Goal: Task Accomplishment & Management: Use online tool/utility

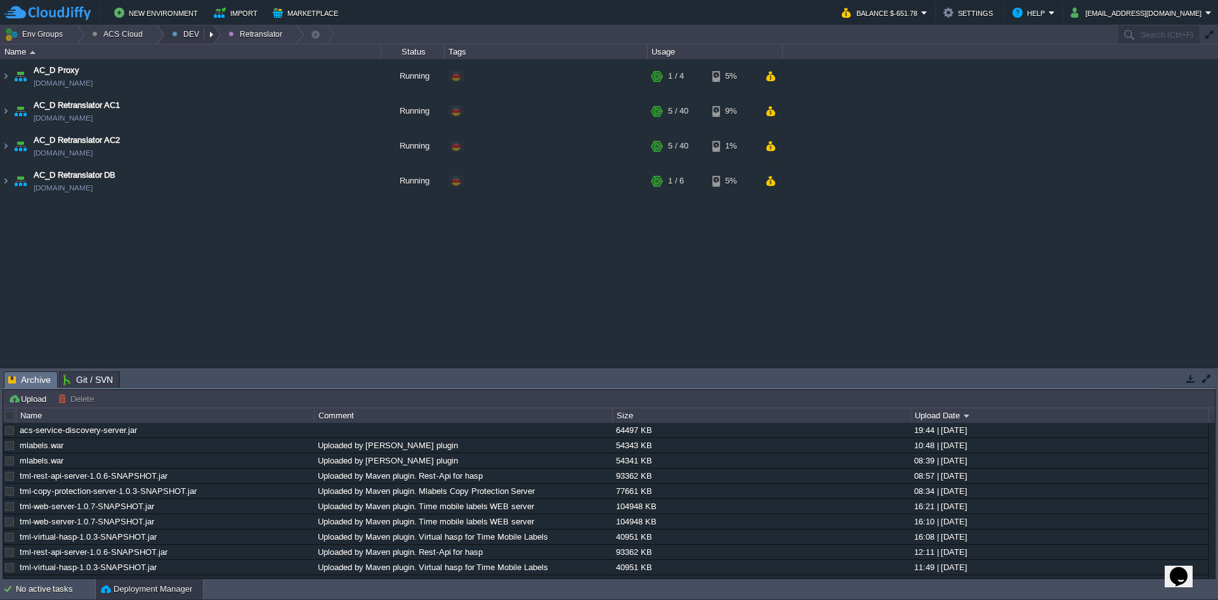
click at [188, 36] on button "DEV" at bounding box center [188, 34] width 32 height 18
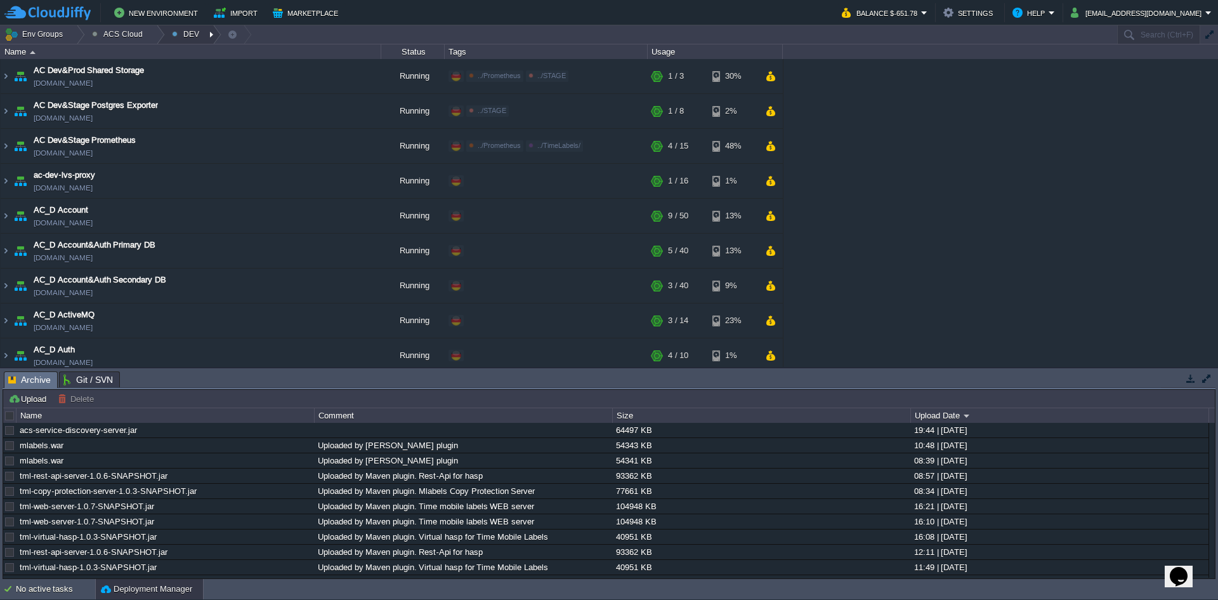
click at [204, 35] on div at bounding box center [212, 34] width 17 height 18
click at [154, 34] on div at bounding box center [156, 34] width 17 height 18
click at [128, 84] on link "STAGE" at bounding box center [123, 84] width 75 height 14
click at [213, 33] on div at bounding box center [221, 34] width 17 height 18
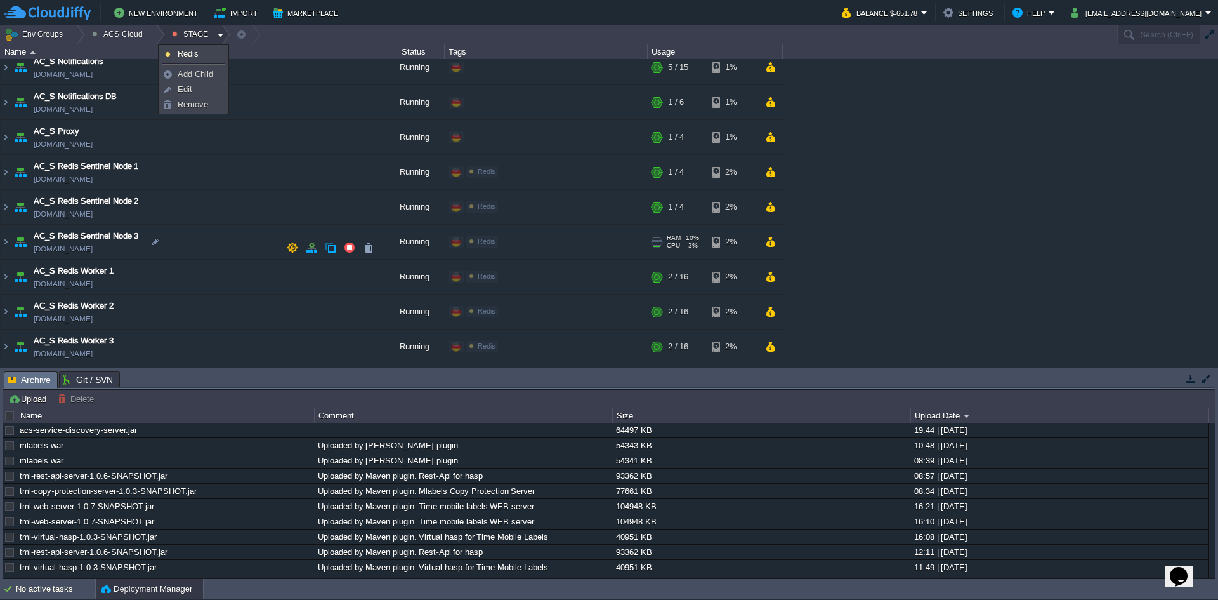
scroll to position [737, 0]
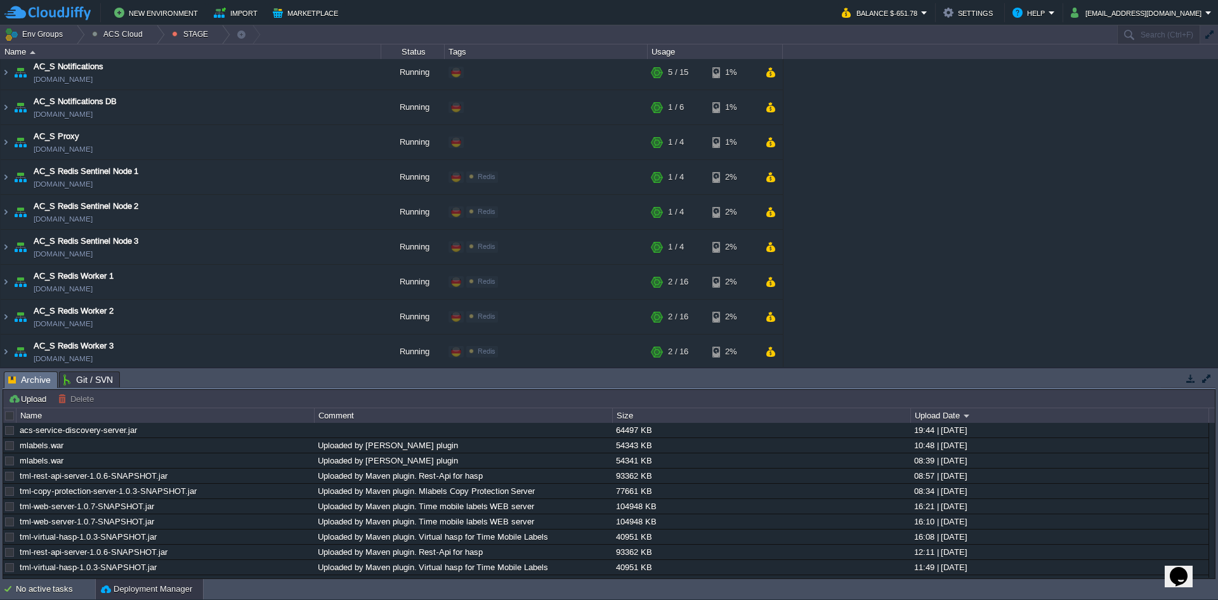
drag, startPoint x: 178, startPoint y: 251, endPoint x: 869, endPoint y: 236, distance: 690.5
click at [869, 236] on div "AC Dev&Prod Shared Storage [DOMAIN_NAME] Running ../DEV ../Prometheus Edit RAM …" at bounding box center [609, 213] width 1218 height 308
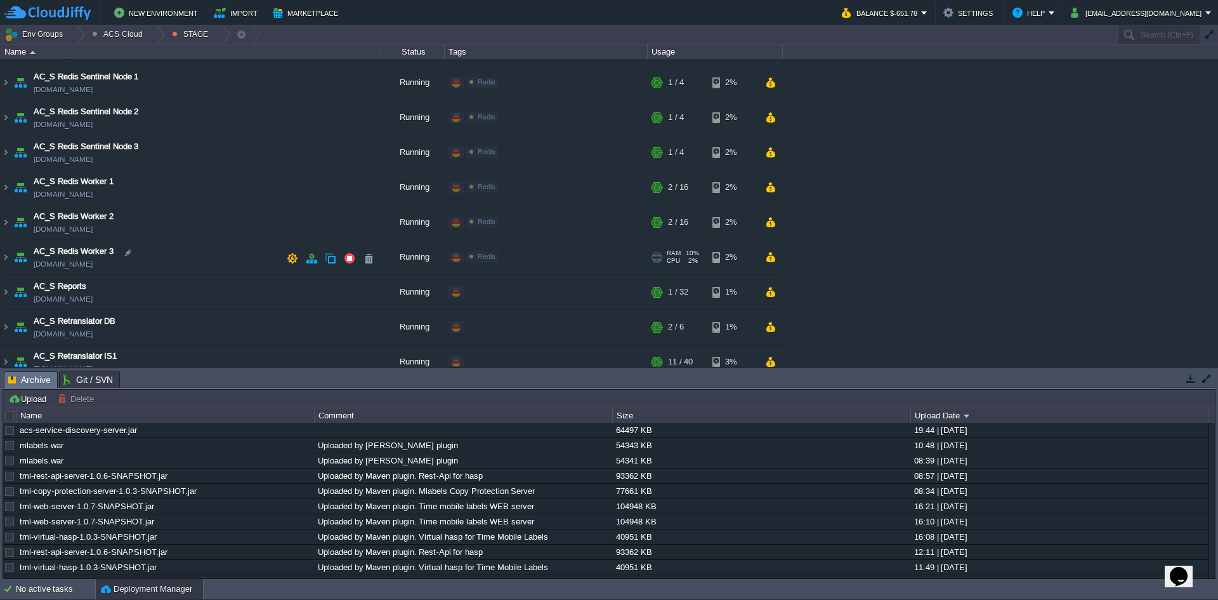
scroll to position [914, 0]
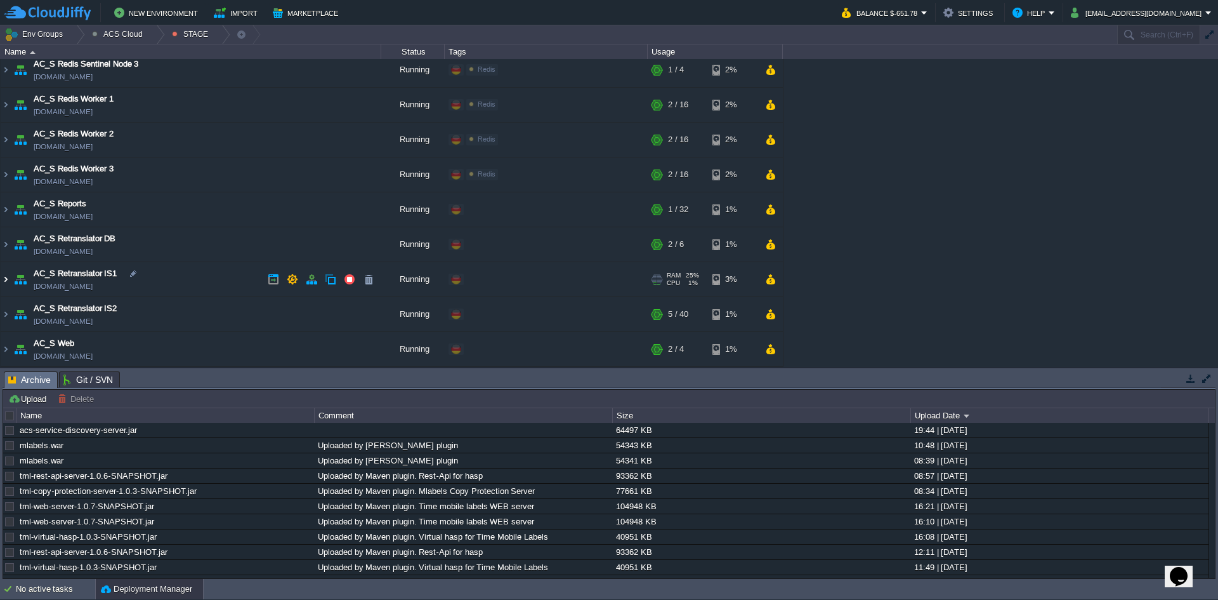
click at [6, 278] on img at bounding box center [6, 279] width 10 height 34
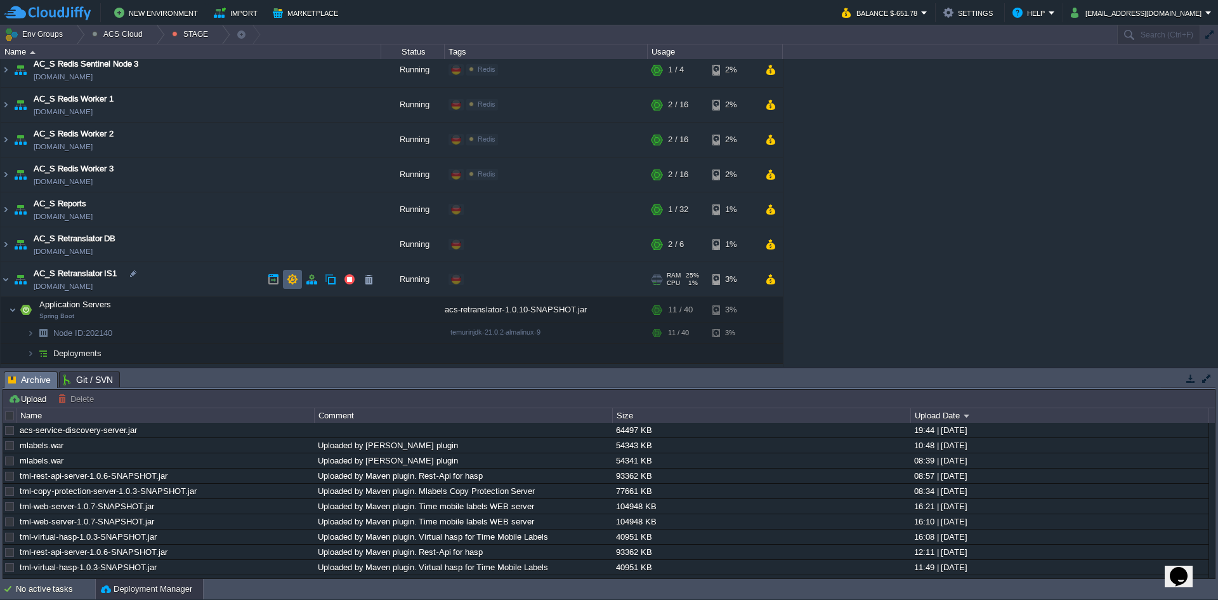
click at [289, 273] on td at bounding box center [292, 279] width 19 height 19
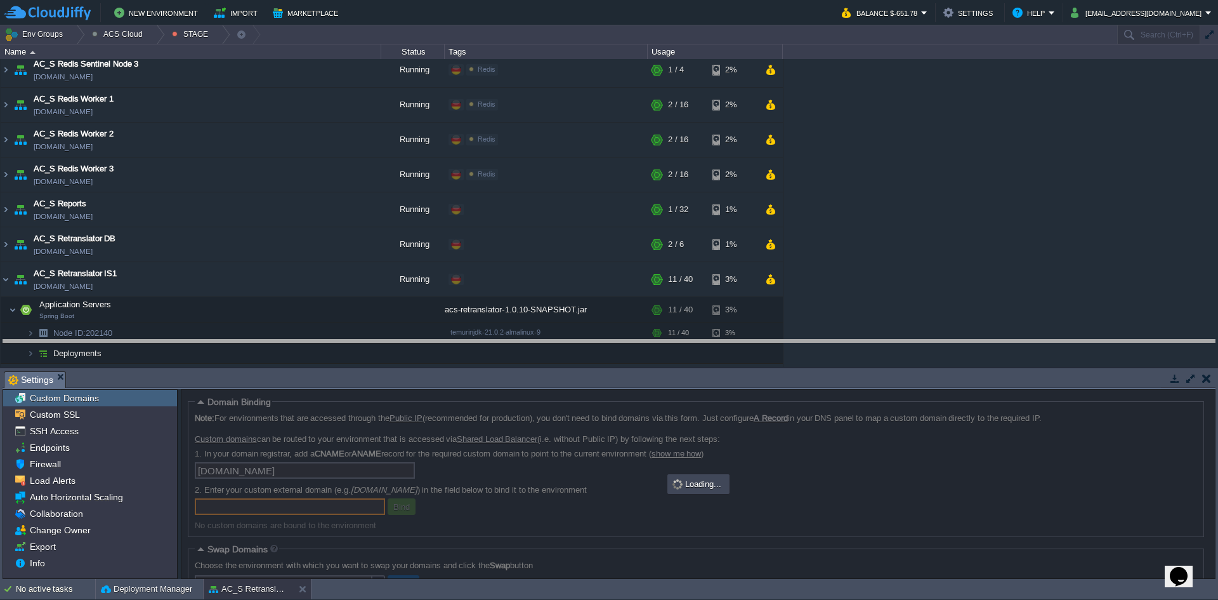
drag, startPoint x: 408, startPoint y: 371, endPoint x: 405, endPoint y: 339, distance: 31.9
click at [405, 339] on body "New Environment Import Marketplace Bonus $0.00 Upgrade Account Balance $-651.78…" at bounding box center [609, 300] width 1218 height 600
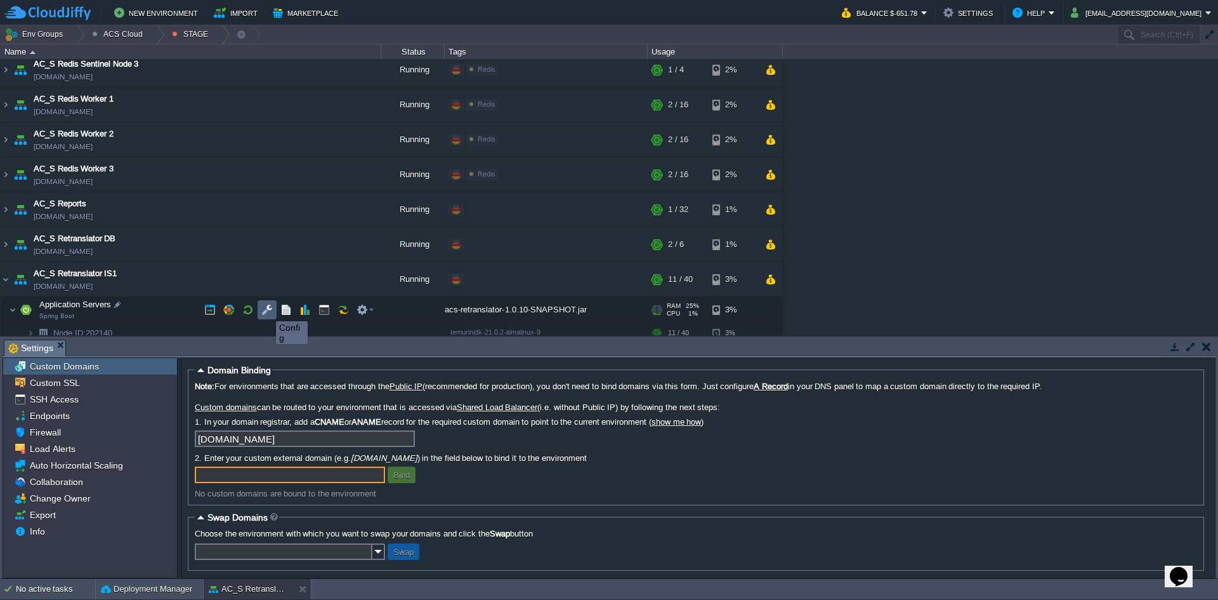
click at [266, 310] on button "button" at bounding box center [266, 309] width 11 height 11
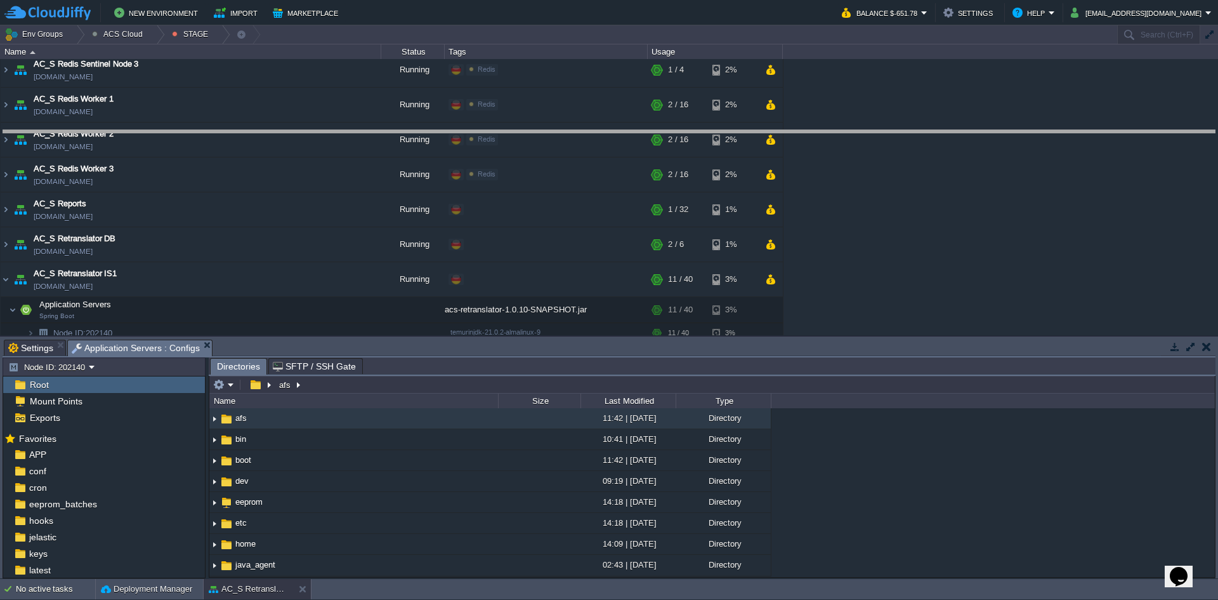
drag, startPoint x: 383, startPoint y: 357, endPoint x: 390, endPoint y: 151, distance: 205.7
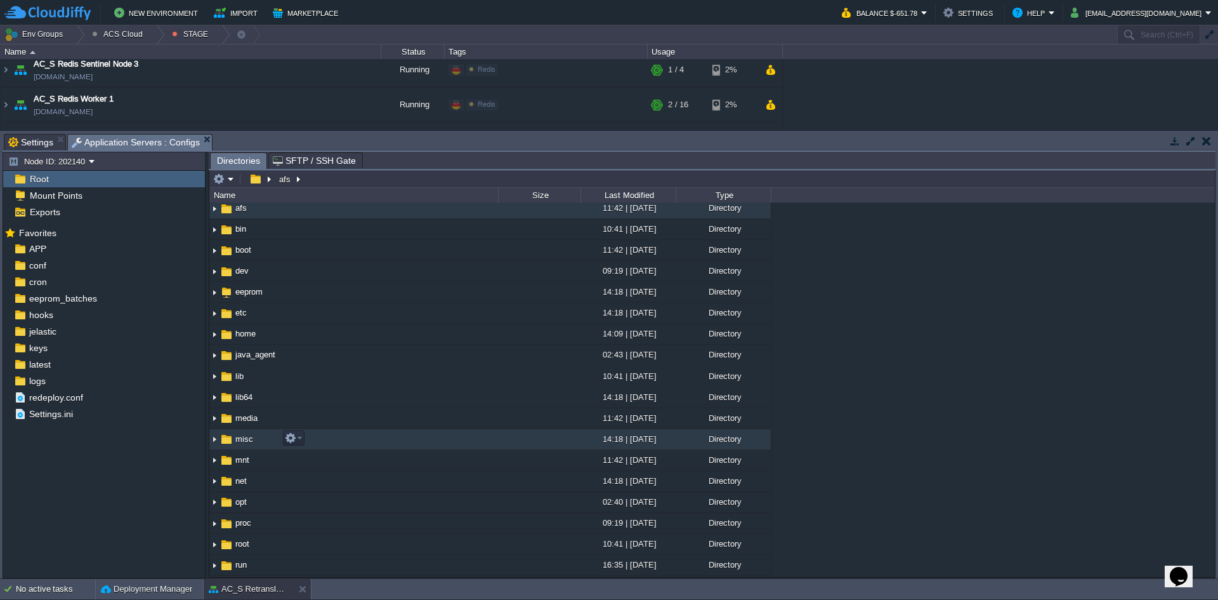
scroll to position [0, 0]
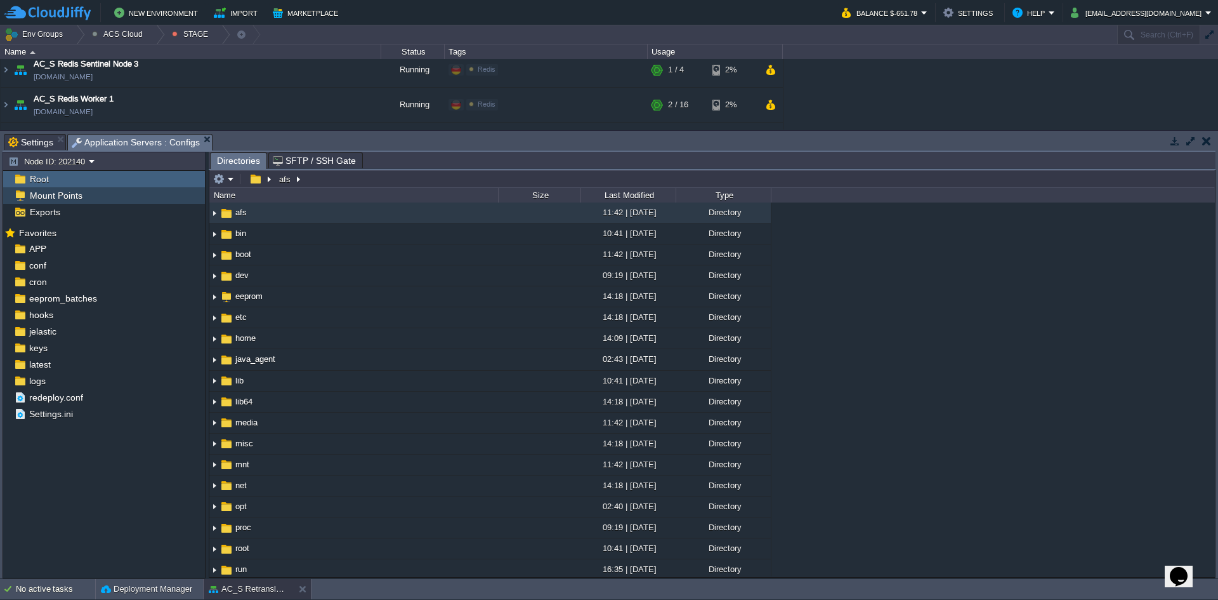
click at [53, 201] on span "Mount Points" at bounding box center [55, 195] width 57 height 11
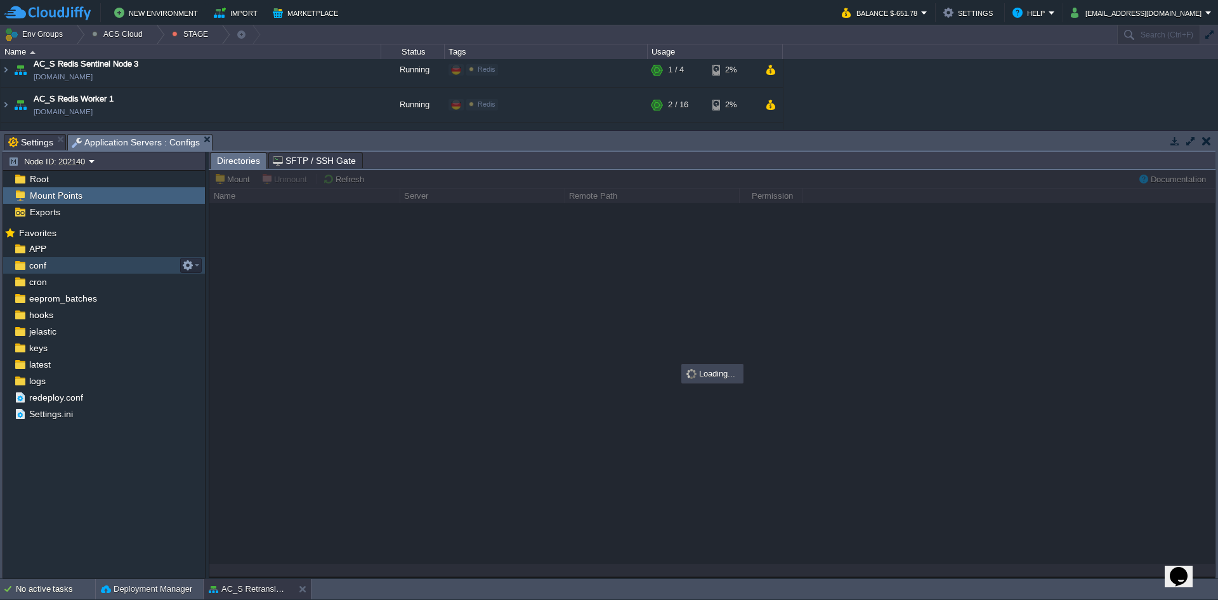
type input "/eeprom"
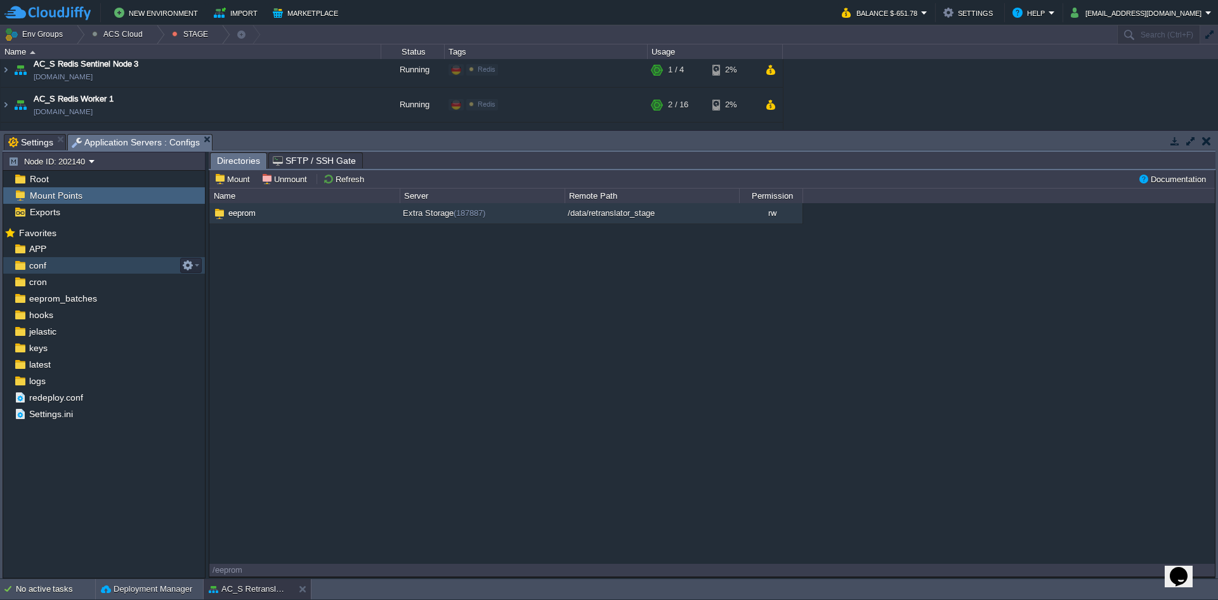
click at [79, 260] on div "conf" at bounding box center [104, 265] width 202 height 16
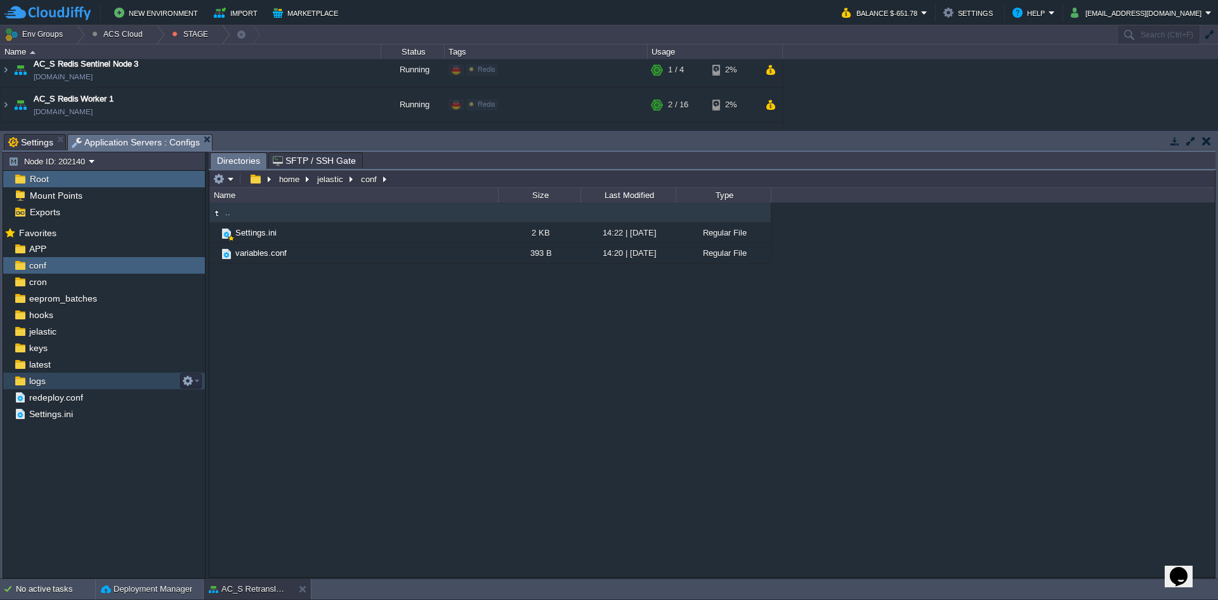
click at [56, 380] on div "logs" at bounding box center [104, 380] width 202 height 16
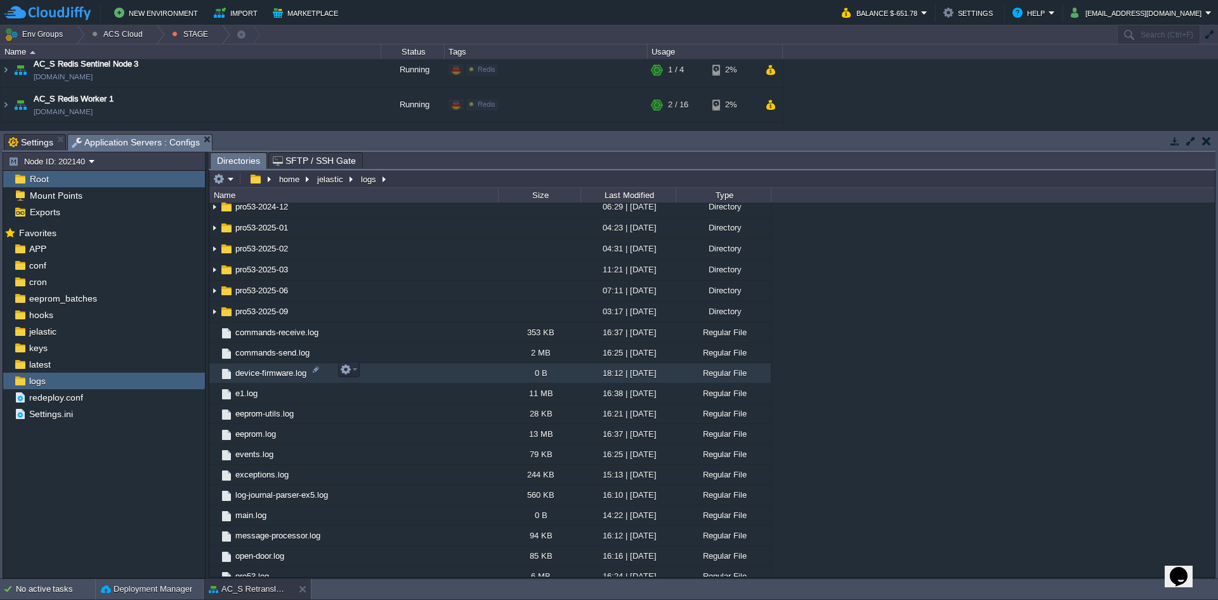
scroll to position [914, 0]
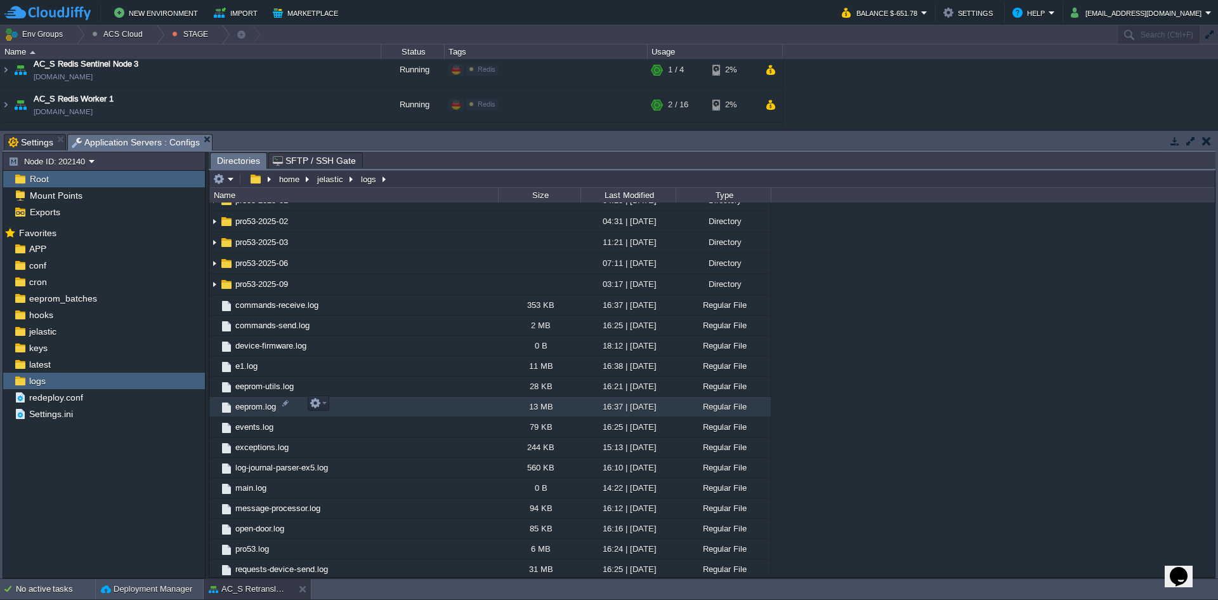
click at [266, 403] on span "eeprom.log" at bounding box center [255, 406] width 44 height 11
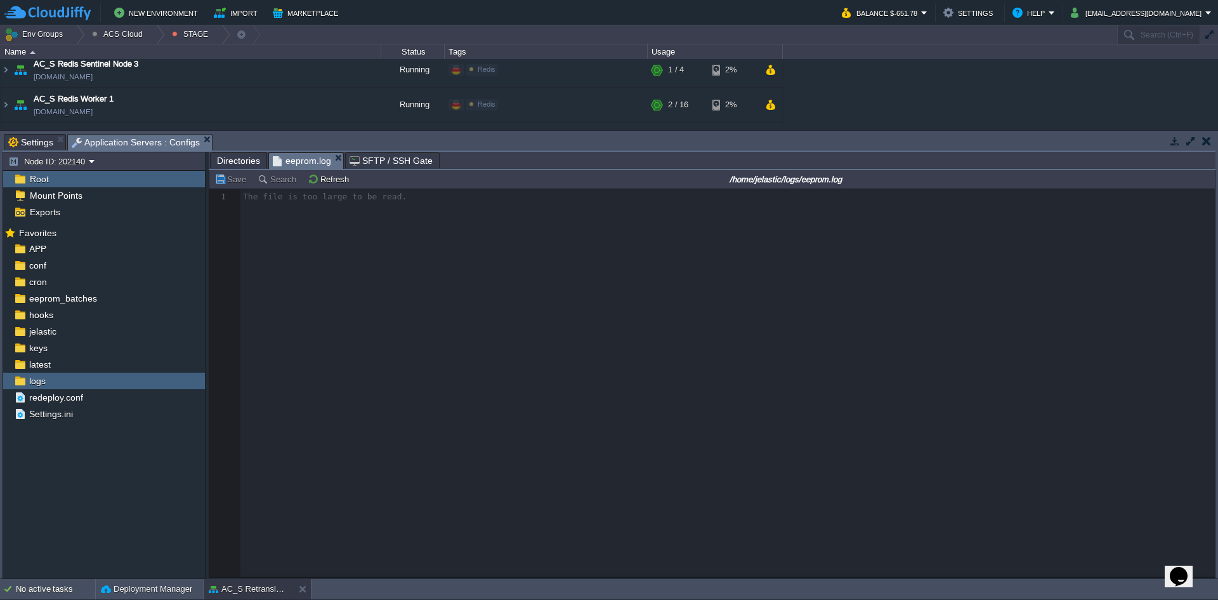
click at [279, 327] on div at bounding box center [712, 382] width 1006 height 388
click at [332, 184] on button "Refresh" at bounding box center [330, 178] width 45 height 11
click at [17, 378] on img at bounding box center [19, 380] width 13 height 16
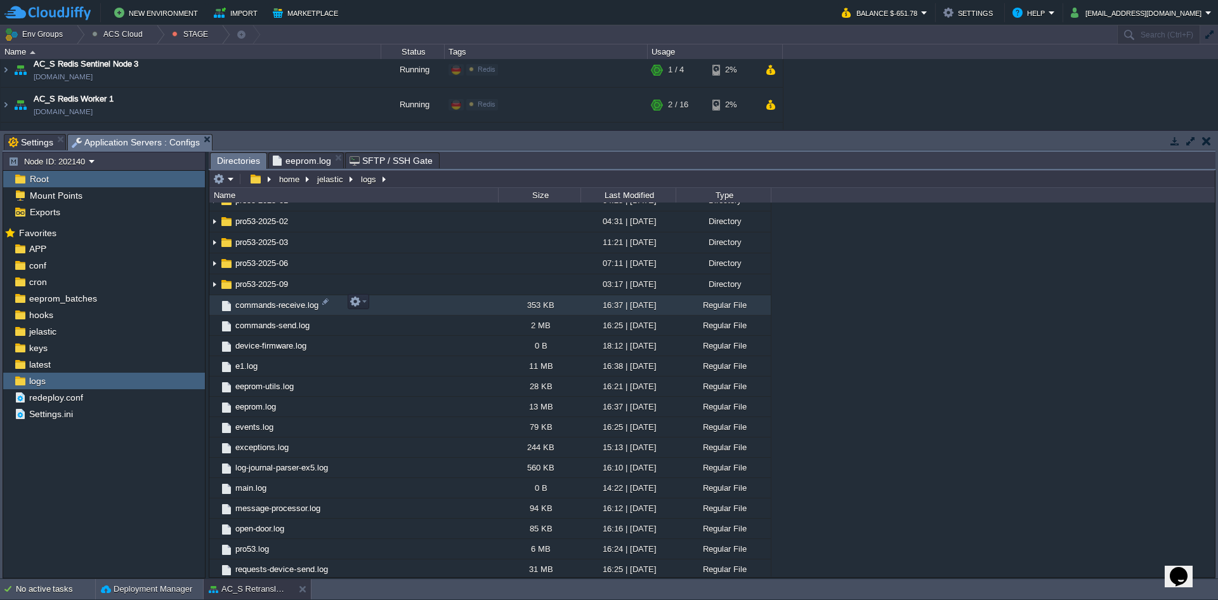
click at [285, 299] on span "commands-receive.log" at bounding box center [276, 304] width 87 height 11
click at [269, 299] on span "commands-receive.log" at bounding box center [276, 304] width 87 height 11
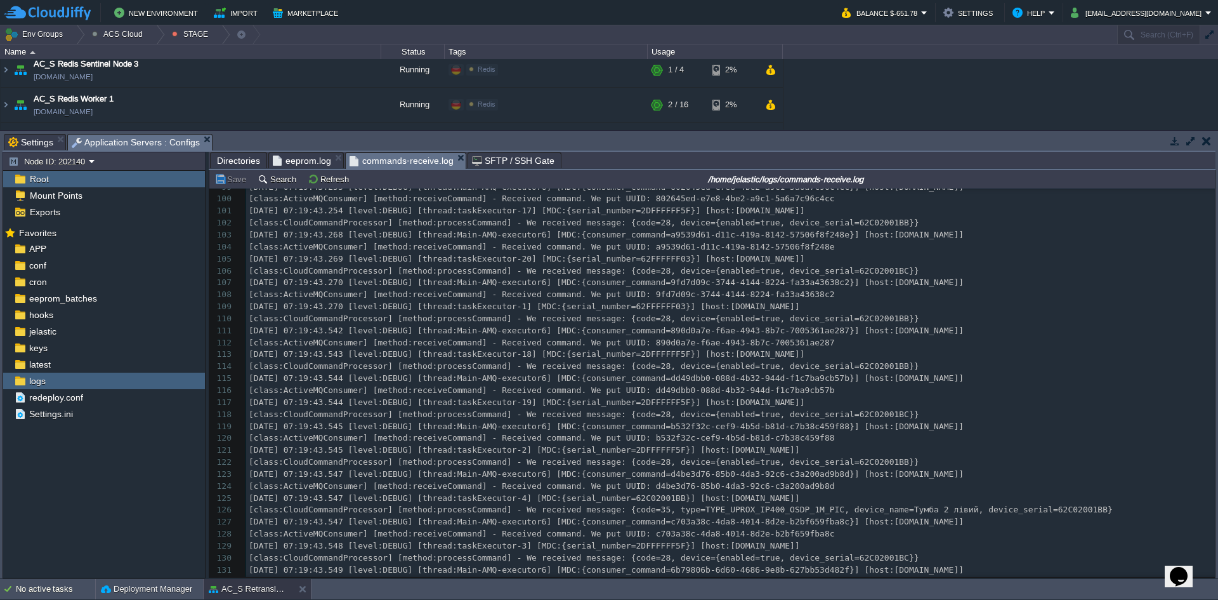
scroll to position [0, 0]
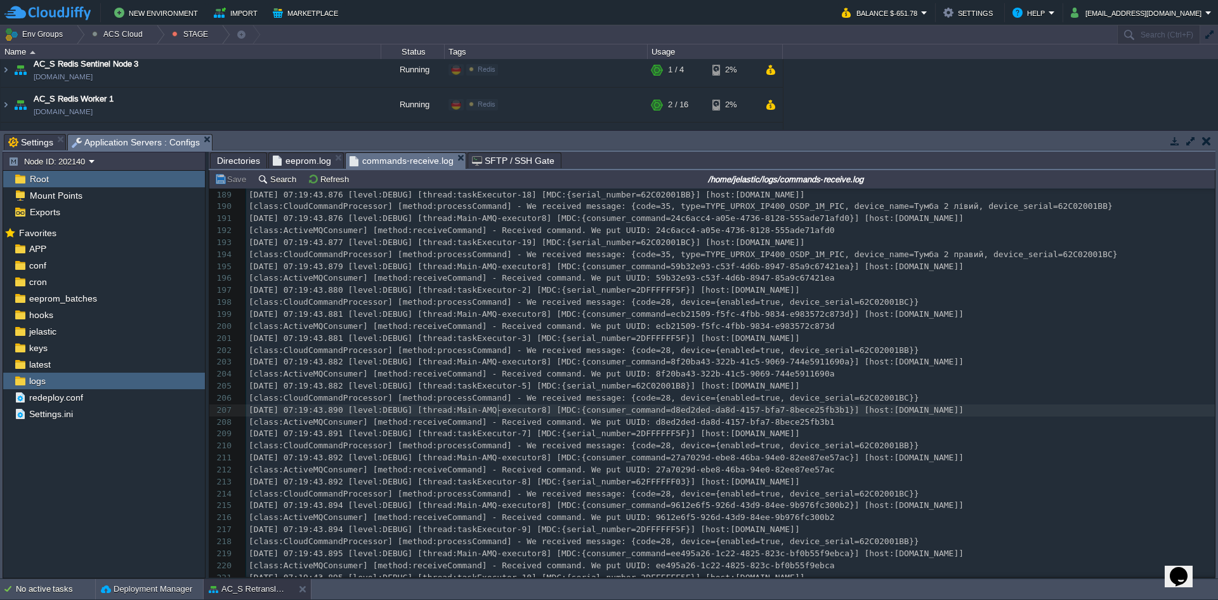
type textarea "​"
drag, startPoint x: 499, startPoint y: 416, endPoint x: 388, endPoint y: 530, distance: 159.3
click at [388, 530] on span "[DATE] 07:19:43.894 [level:DEBUG] [thread:taskExecutor-9] [MDC:{serial_number=2…" at bounding box center [524, 529] width 551 height 10
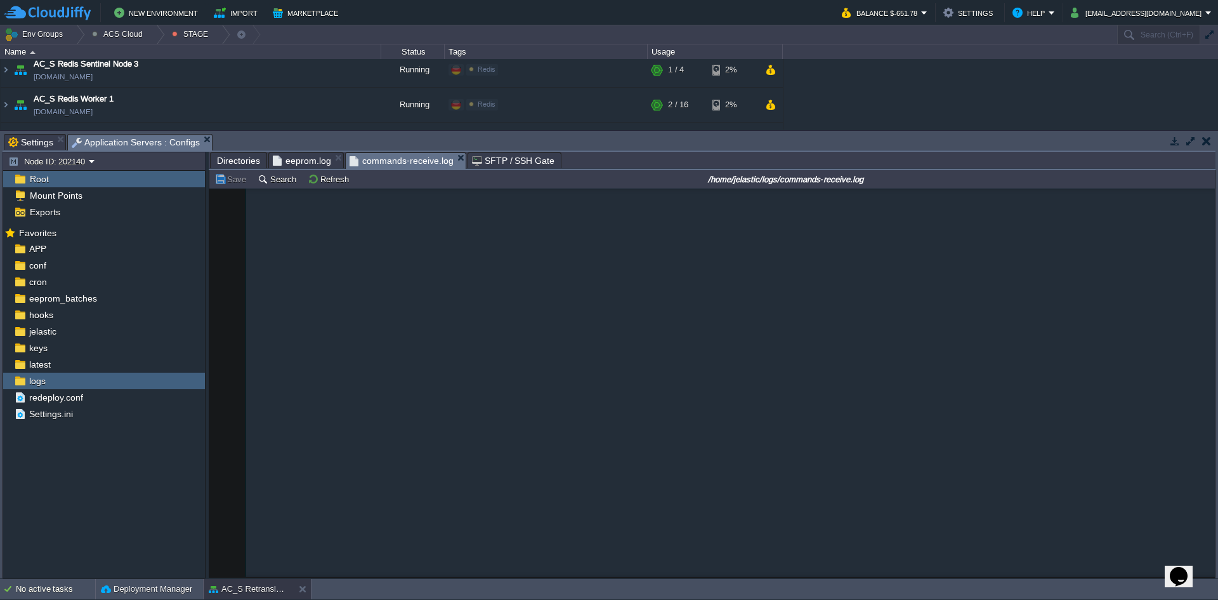
scroll to position [25136, 0]
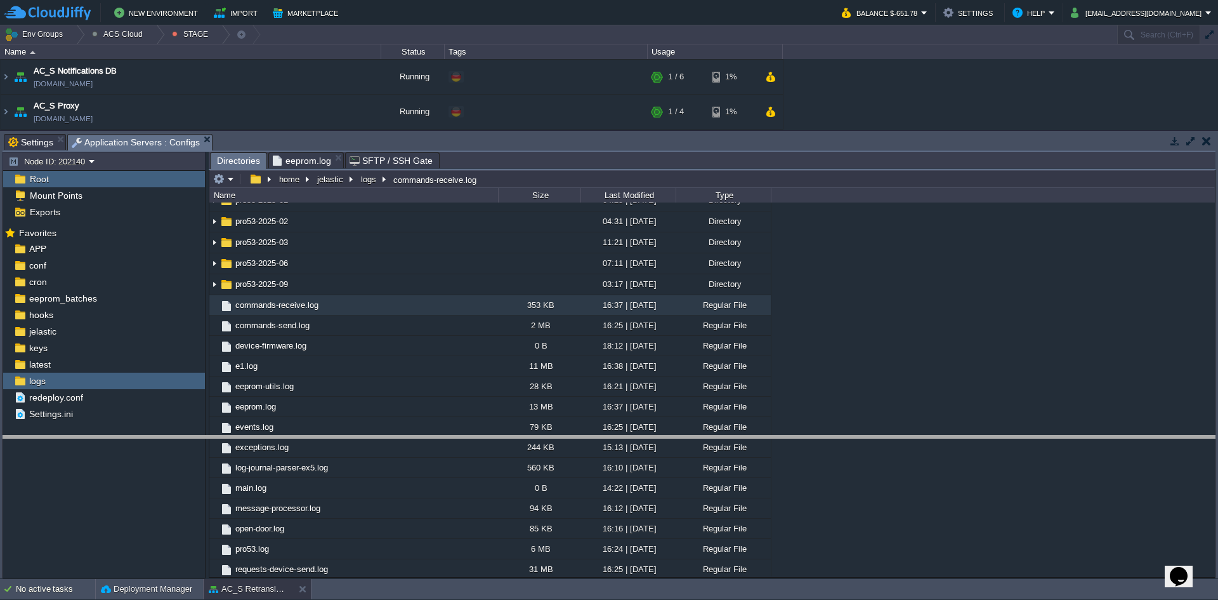
drag, startPoint x: 229, startPoint y: 150, endPoint x: 233, endPoint y: 451, distance: 301.4
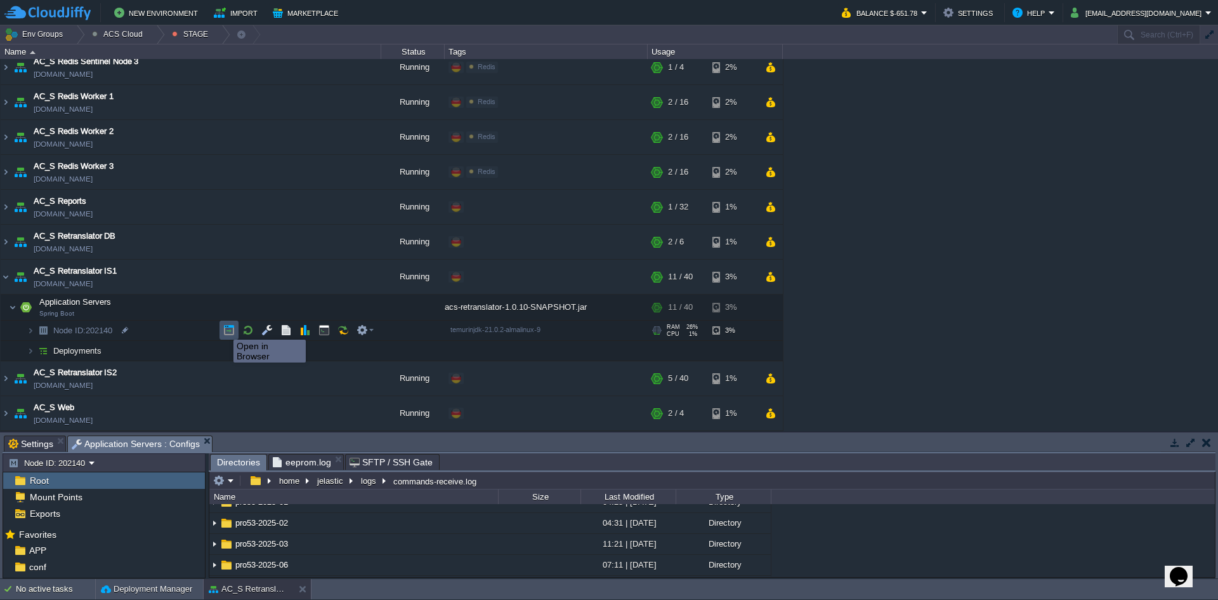
click at [224, 328] on button "button" at bounding box center [228, 329] width 11 height 11
click at [324, 326] on button "button" at bounding box center [324, 329] width 11 height 11
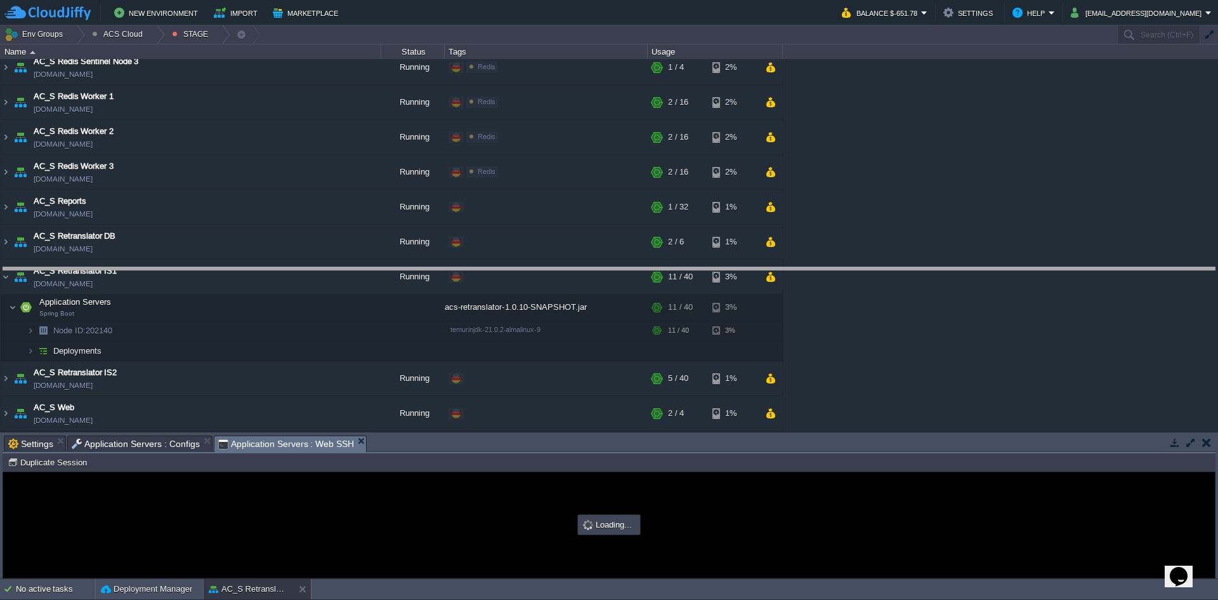
drag, startPoint x: 387, startPoint y: 452, endPoint x: 355, endPoint y: 281, distance: 174.2
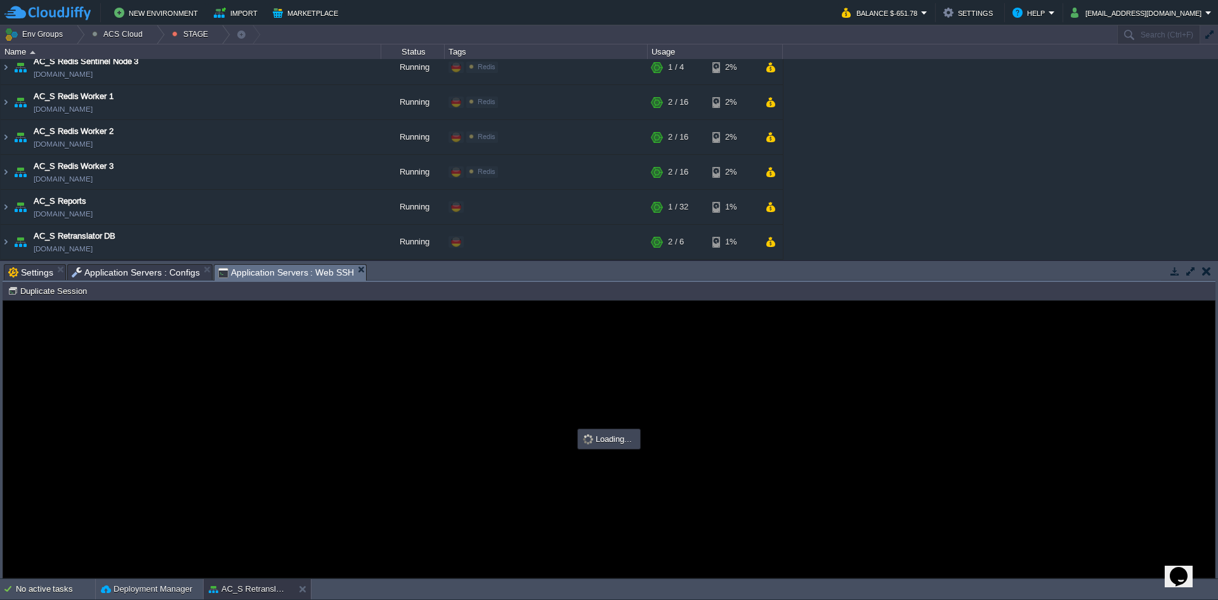
type input "#000000"
click at [171, 364] on guac-modal "Error An error has occurred and this action cannot be completed. If the problem…" at bounding box center [609, 439] width 1212 height 277
click at [180, 480] on div "Error An error has occurred and this action cannot be completed. If the problem…" at bounding box center [609, 439] width 1212 height 103
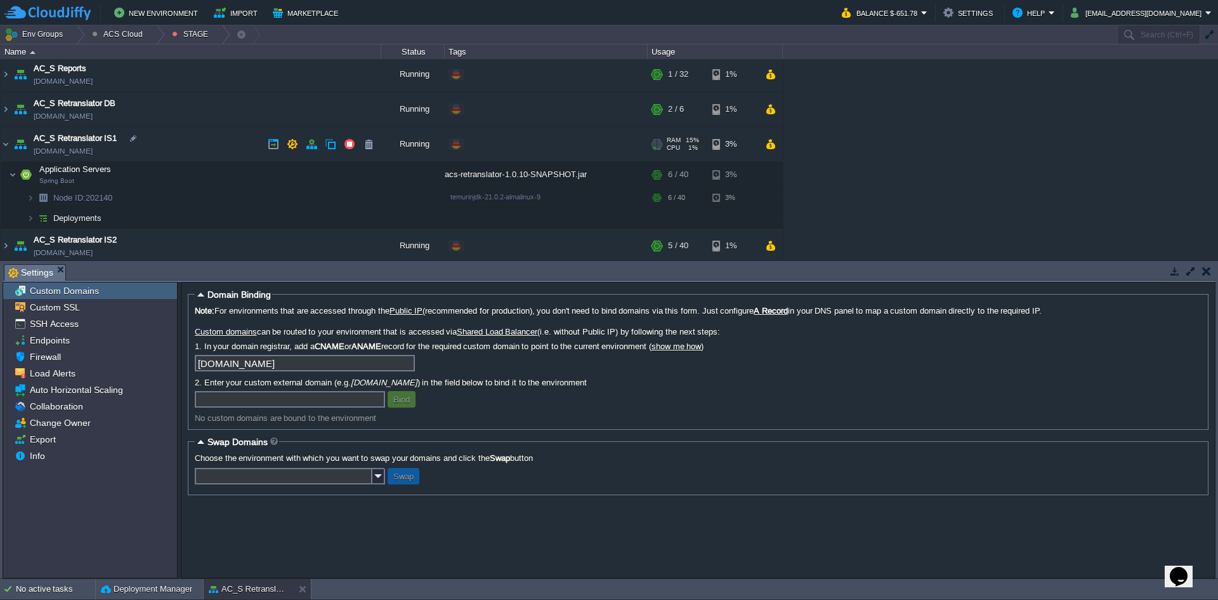
scroll to position [1048, 0]
click at [327, 197] on button "button" at bounding box center [324, 195] width 11 height 11
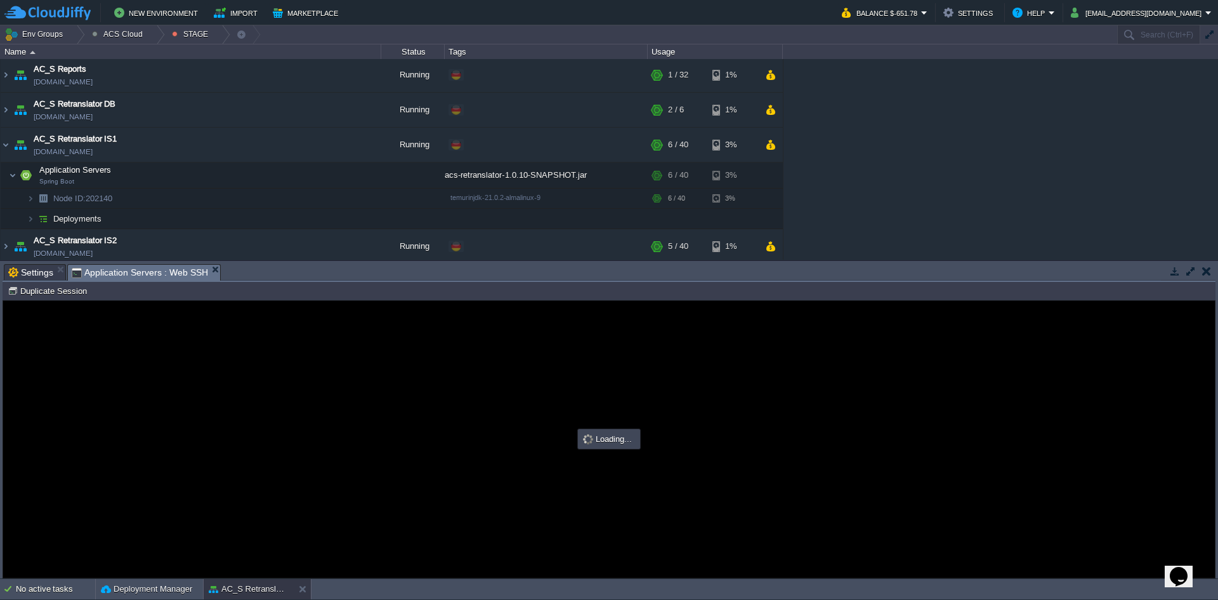
scroll to position [0, 0]
type input "#000000"
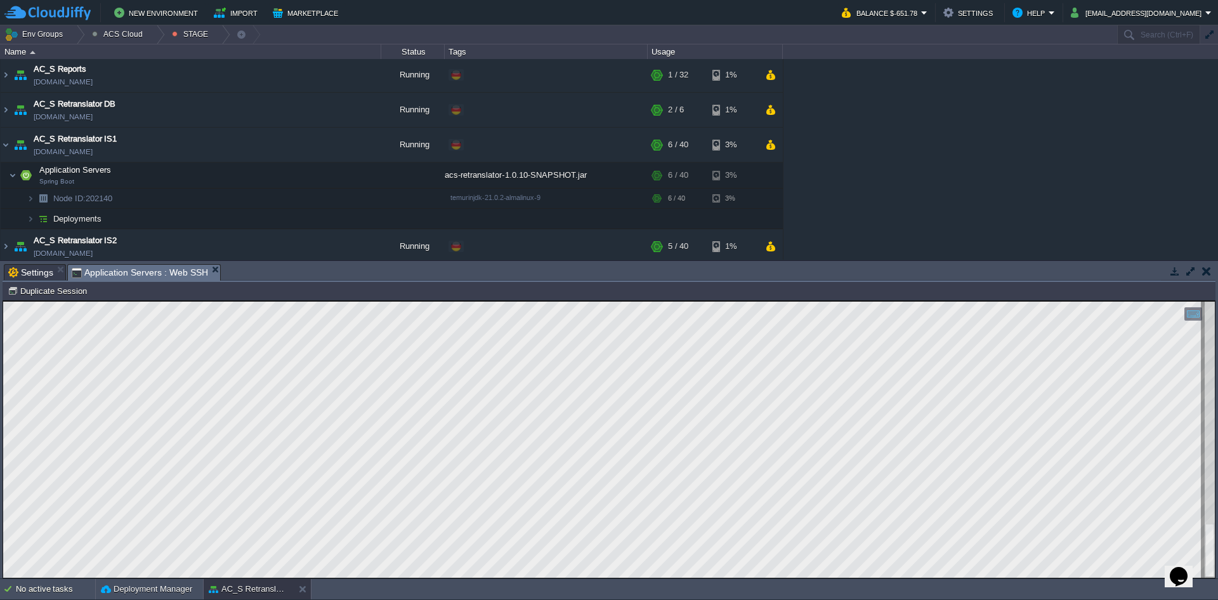
click at [1166, 351] on div at bounding box center [609, 439] width 1212 height 276
drag, startPoint x: 1215, startPoint y: 331, endPoint x: 1212, endPoint y: 615, distance: 284.9
click at [1212, 599] on html "New Environment Import Marketplace Bonus $0.00 Upgrade Account Balance $-651.78…" at bounding box center [609, 300] width 1218 height 600
click at [1215, 301] on html "Copy: Ctrl + Shift + C Paste: Ctrl + V Settings: Ctrl + Shift + Alt 0" at bounding box center [609, 301] width 1212 height 0
click at [921, 6] on button "Balance $-651.78" at bounding box center [881, 12] width 79 height 15
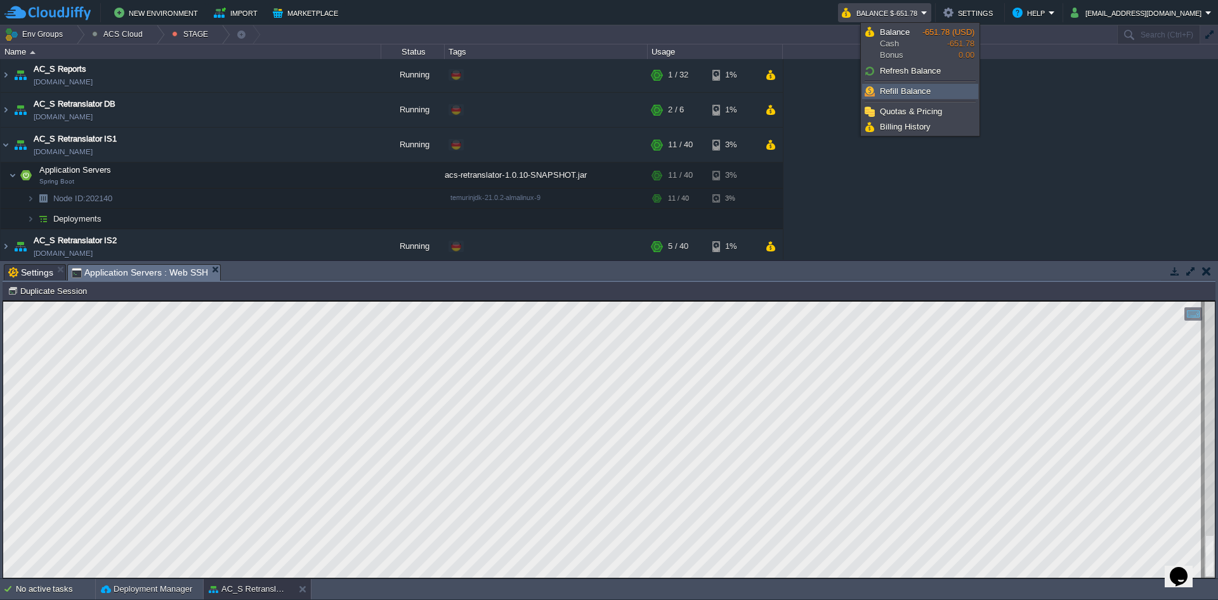
click at [935, 91] on link "Refill Balance" at bounding box center [920, 91] width 115 height 14
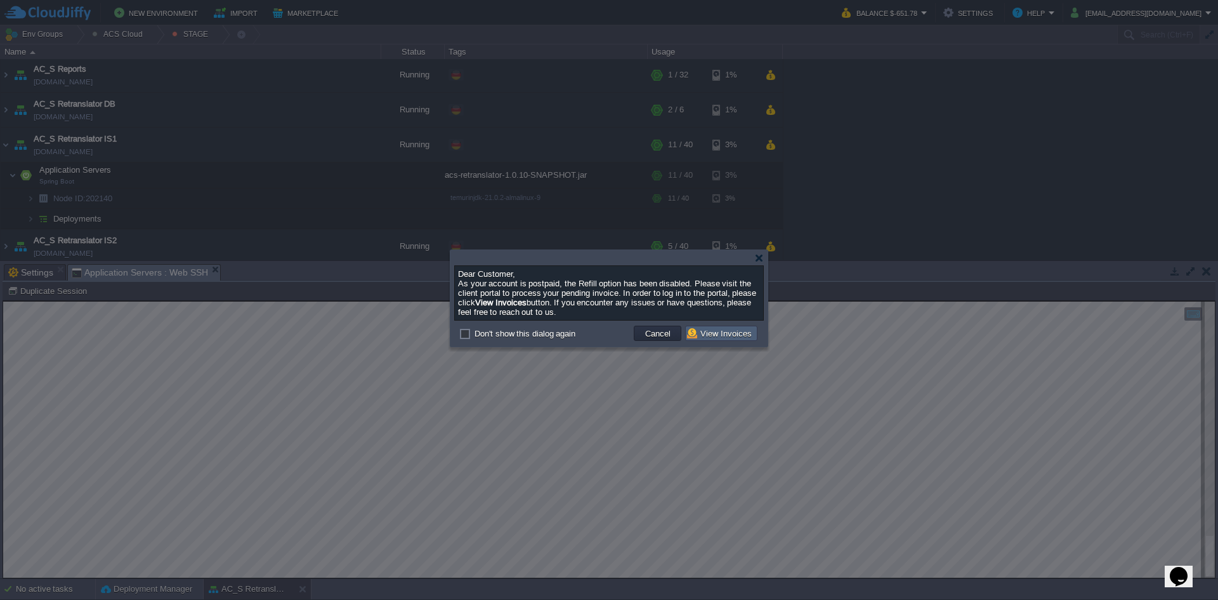
click at [719, 334] on button "View Invoices" at bounding box center [721, 332] width 69 height 11
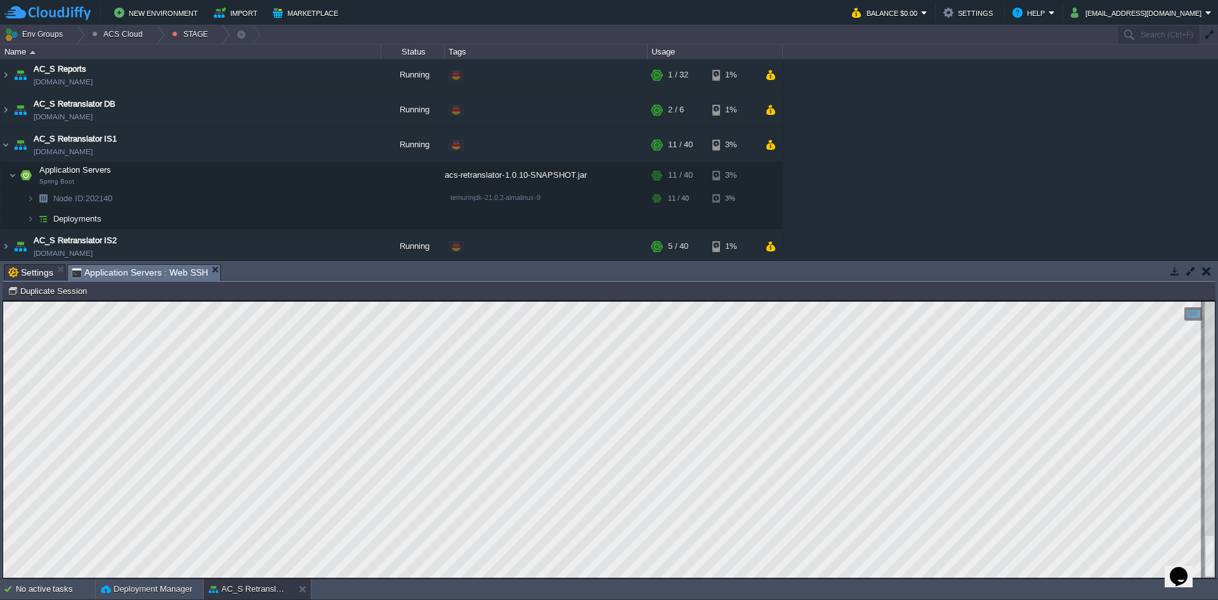
click at [1084, 197] on div "AC Dev&Prod Shared Storage [DOMAIN_NAME] Running ../DEV ../Prometheus Edit RAM …" at bounding box center [609, 159] width 1218 height 200
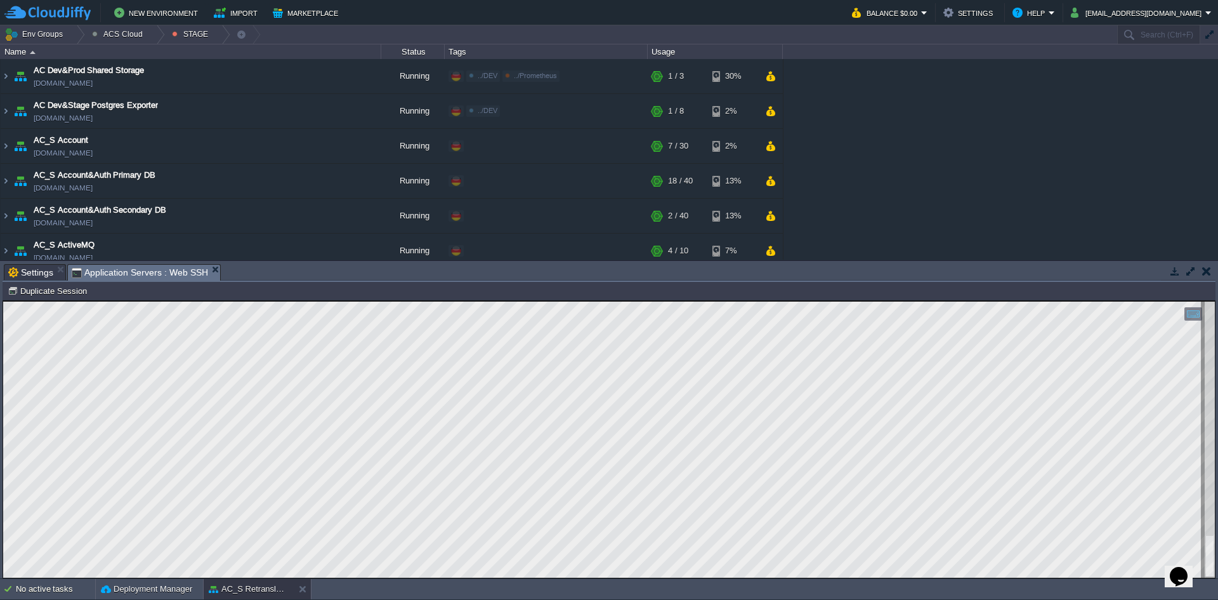
scroll to position [1048, 0]
